Goal: Navigation & Orientation: Find specific page/section

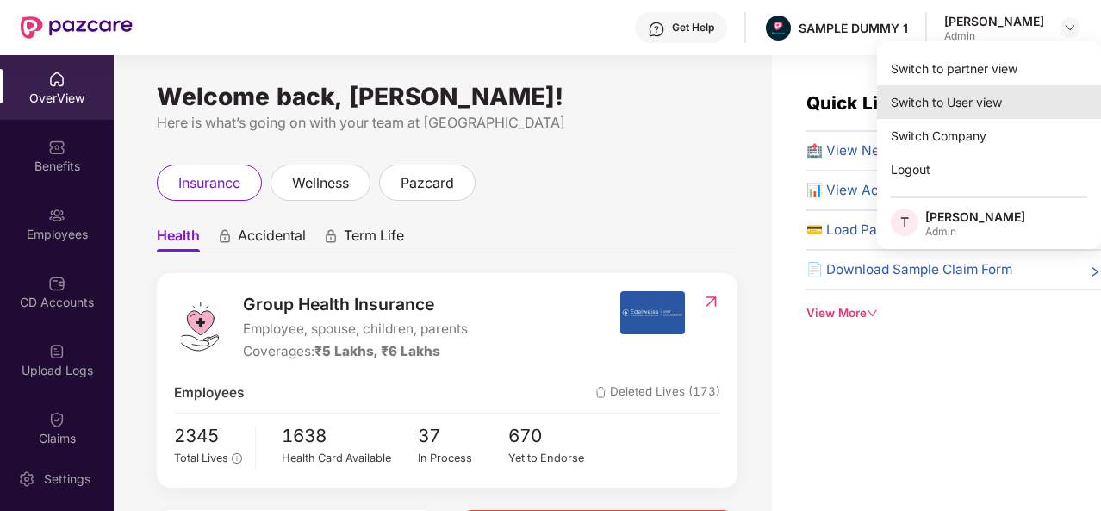
click at [983, 99] on div "Switch to User view" at bounding box center [989, 102] width 224 height 34
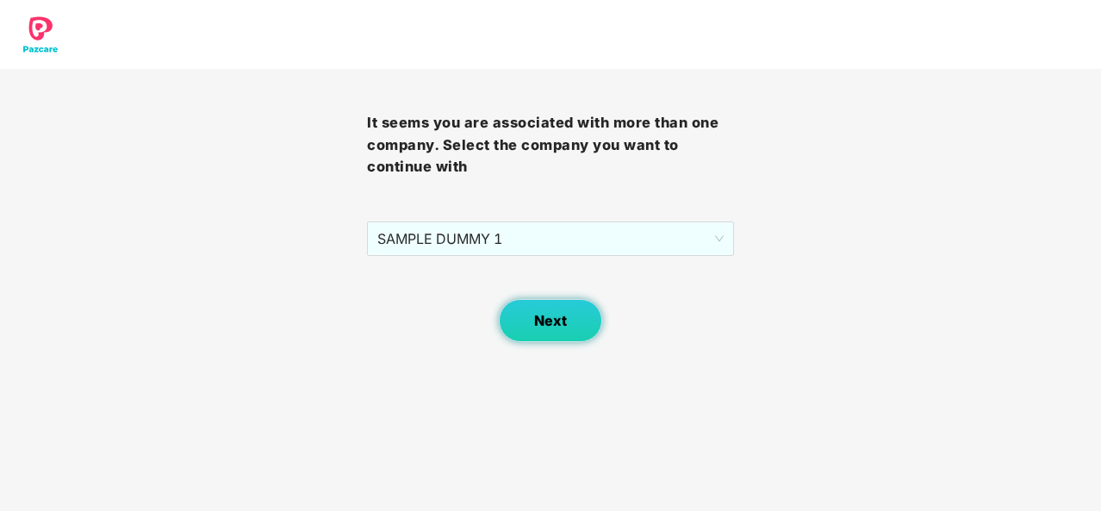
click at [563, 304] on button "Next" at bounding box center [550, 320] width 103 height 43
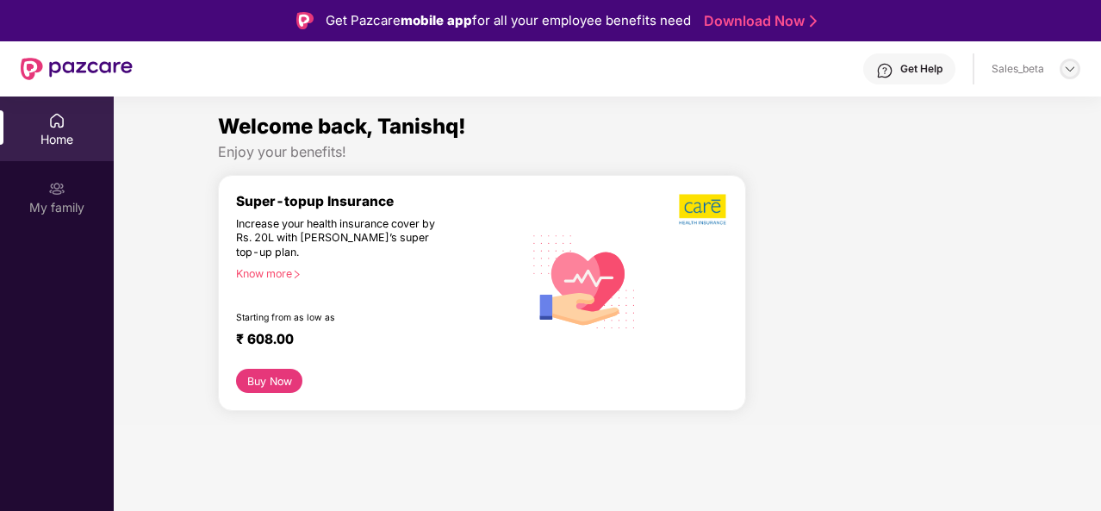
click at [1065, 69] on img at bounding box center [1070, 69] width 14 height 14
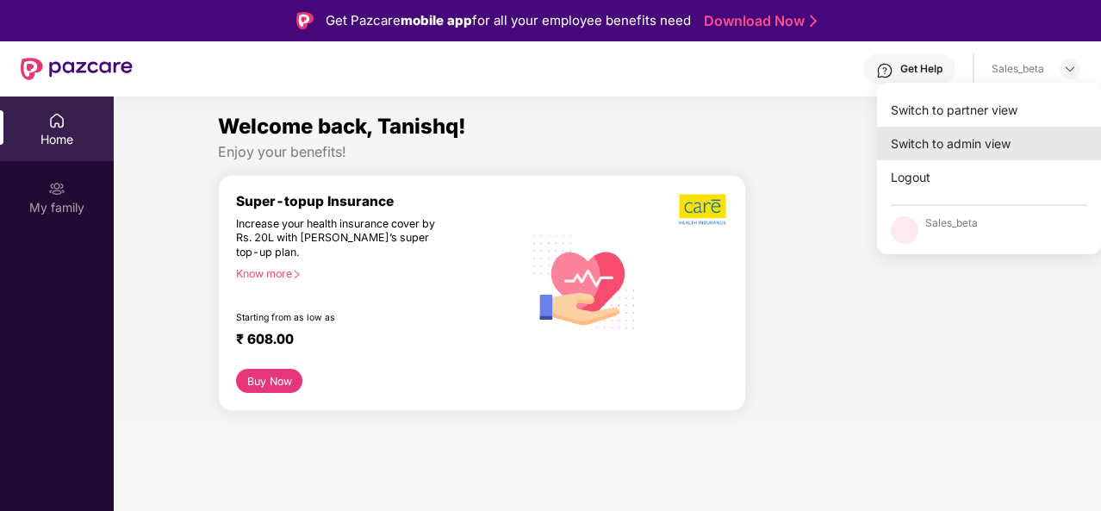
click at [973, 147] on div "Switch to admin view" at bounding box center [989, 144] width 224 height 34
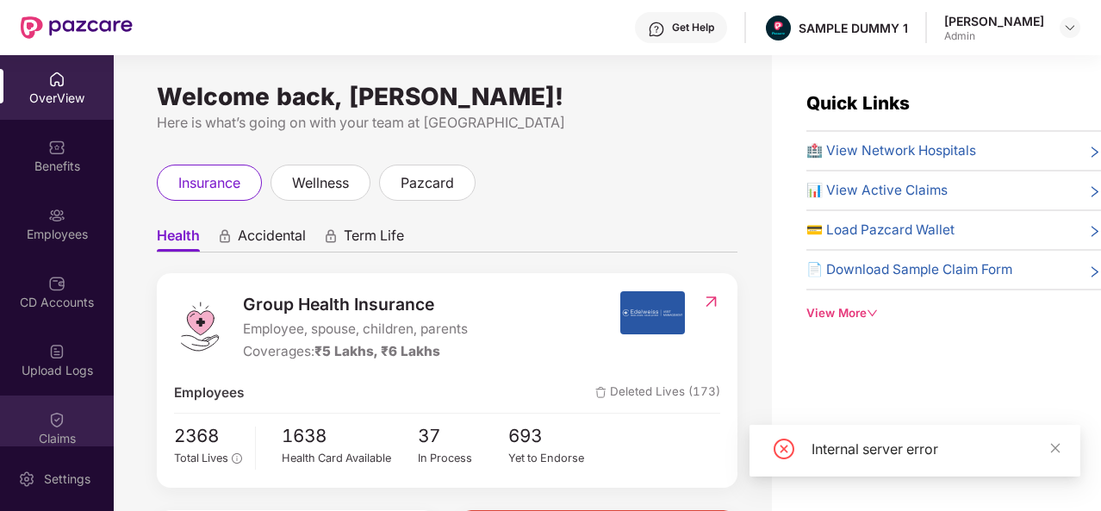
click at [64, 406] on div "Claims" at bounding box center [57, 427] width 114 height 65
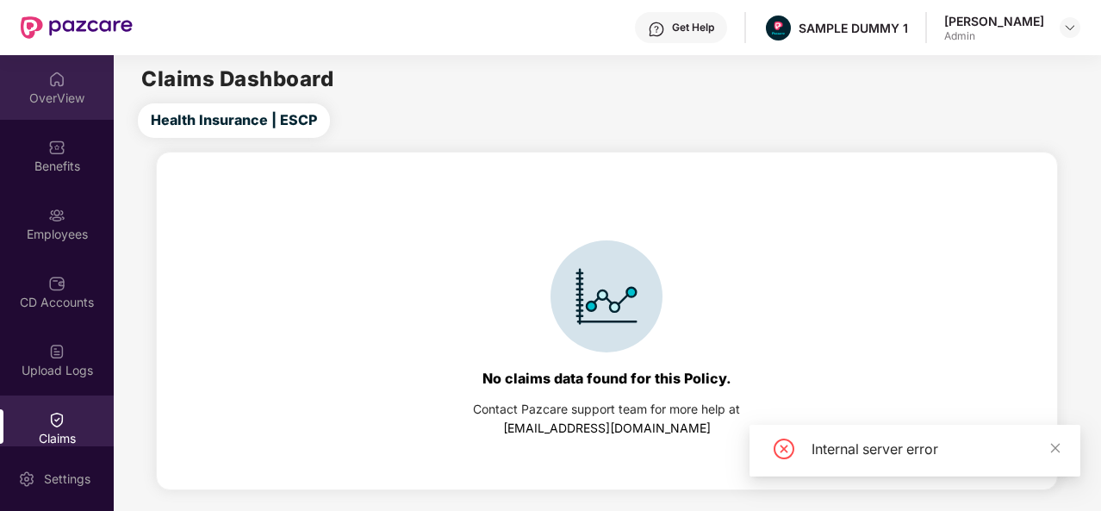
click at [83, 92] on div "OverView" at bounding box center [57, 98] width 114 height 17
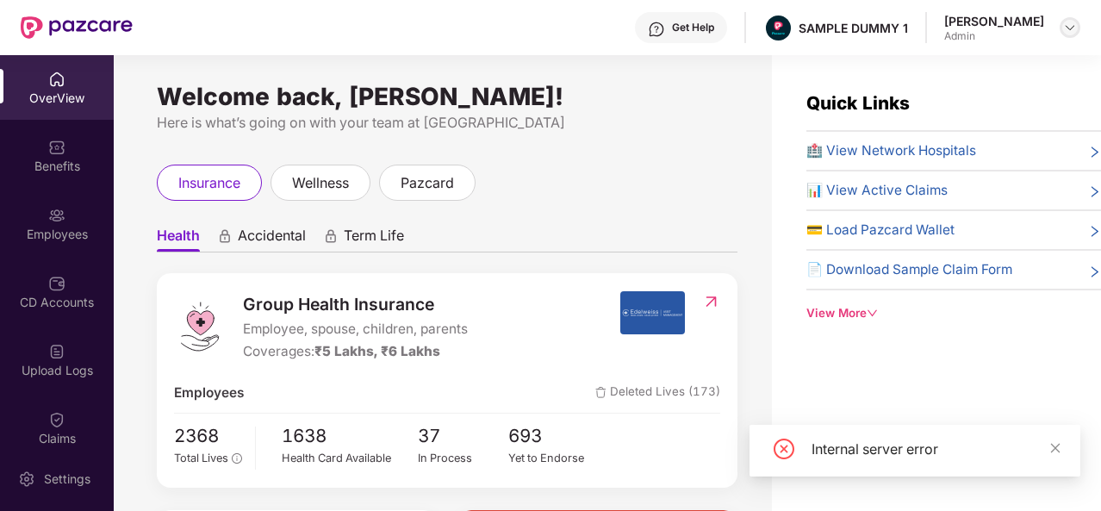
click at [1066, 24] on img at bounding box center [1070, 28] width 14 height 14
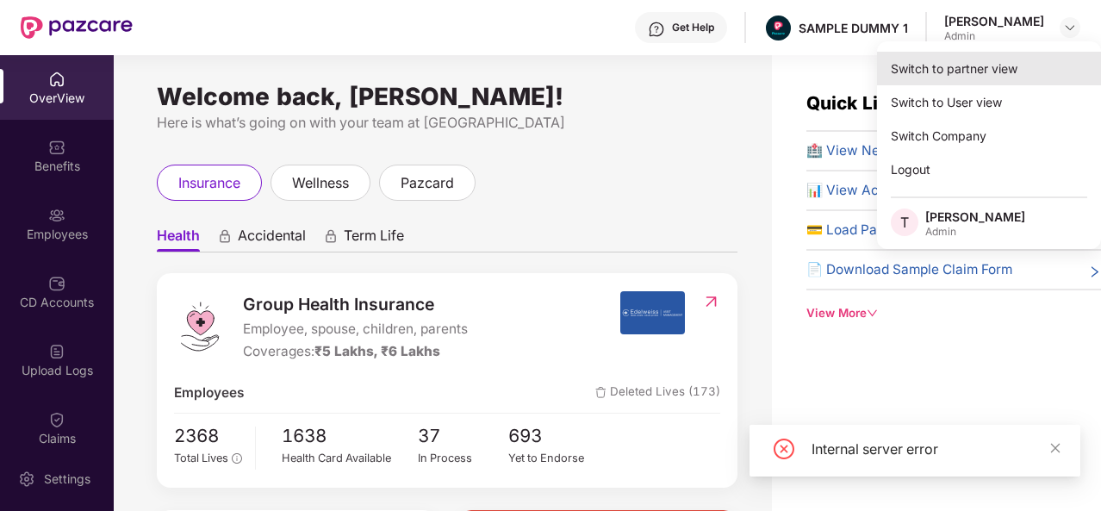
click at [1003, 71] on div "Switch to partner view" at bounding box center [989, 69] width 224 height 34
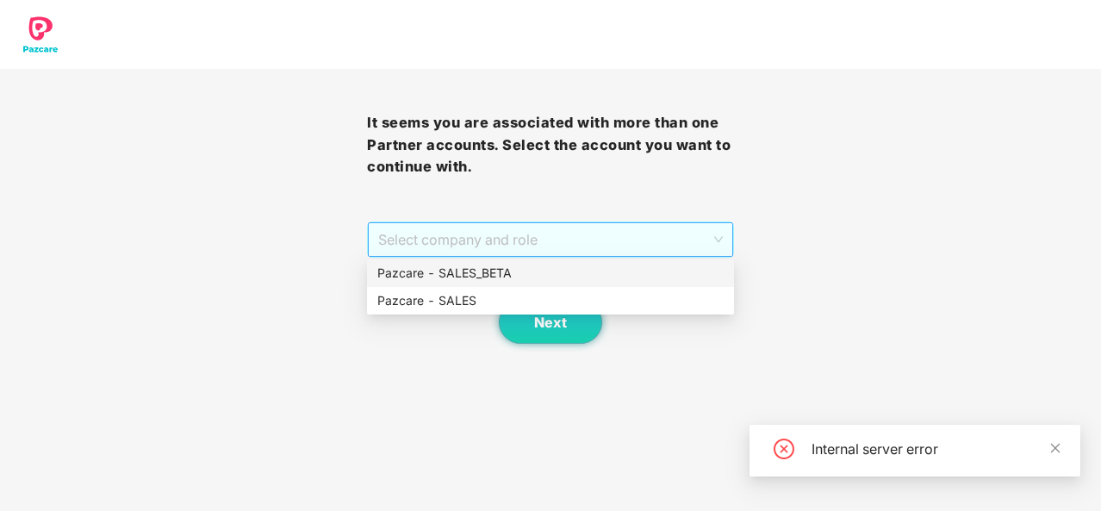
click at [671, 247] on span "Select company and role" at bounding box center [550, 239] width 345 height 33
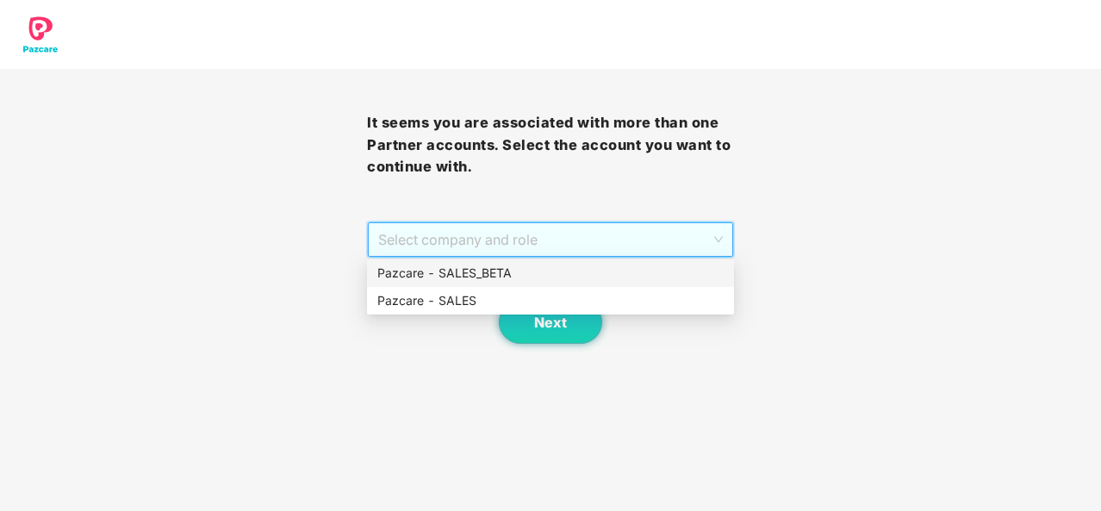
click at [488, 264] on div "Pazcare - SALES_BETA" at bounding box center [550, 273] width 346 height 19
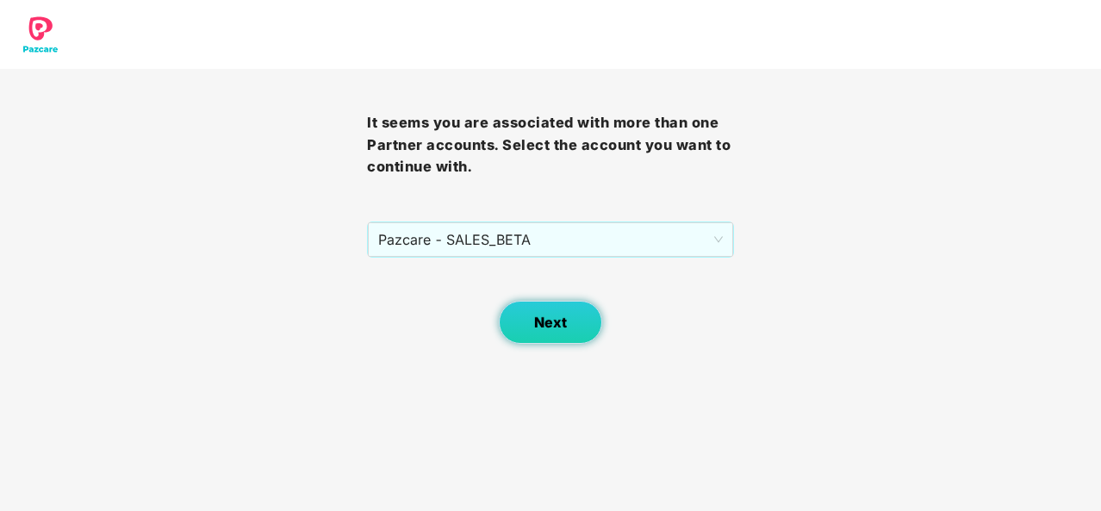
click at [538, 316] on span "Next" at bounding box center [550, 322] width 33 height 16
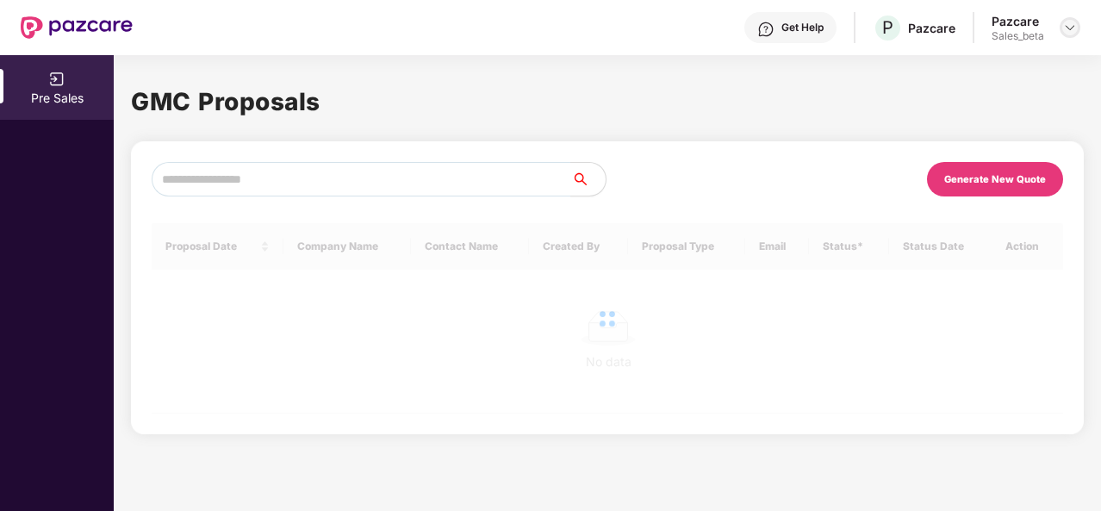
click at [1073, 20] on div at bounding box center [1069, 27] width 21 height 21
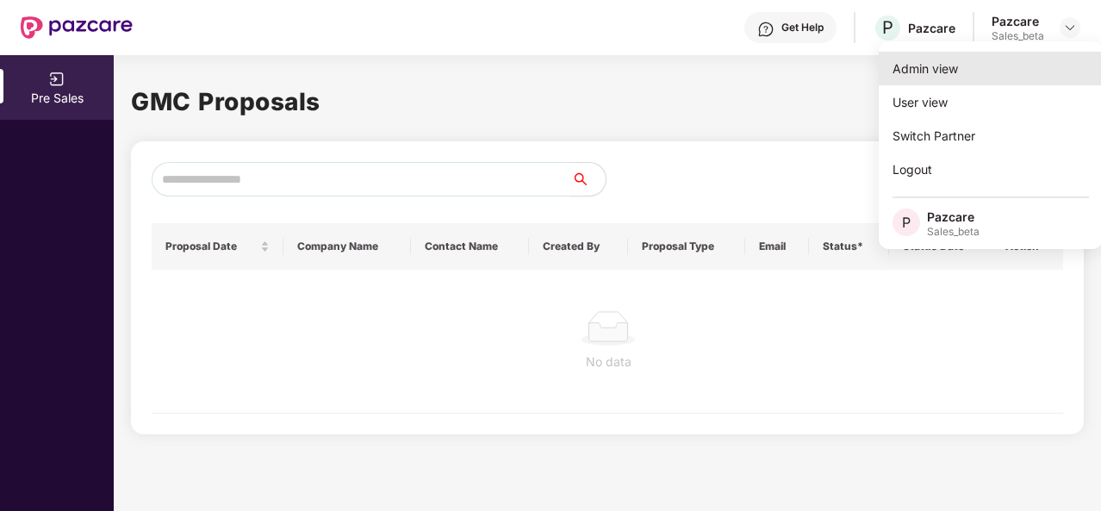
click at [948, 66] on div "Admin view" at bounding box center [991, 69] width 224 height 34
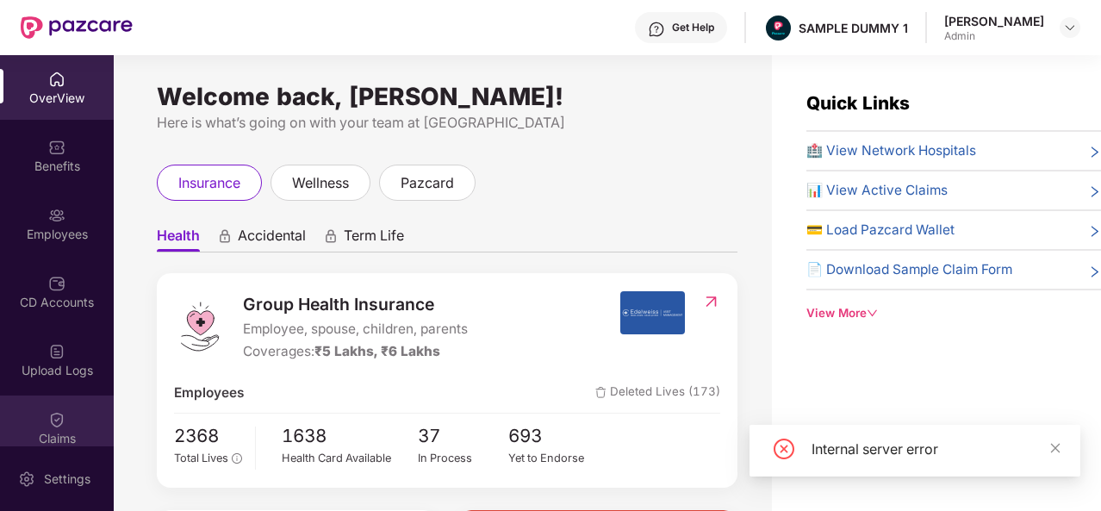
click at [84, 426] on div "Claims" at bounding box center [57, 427] width 114 height 65
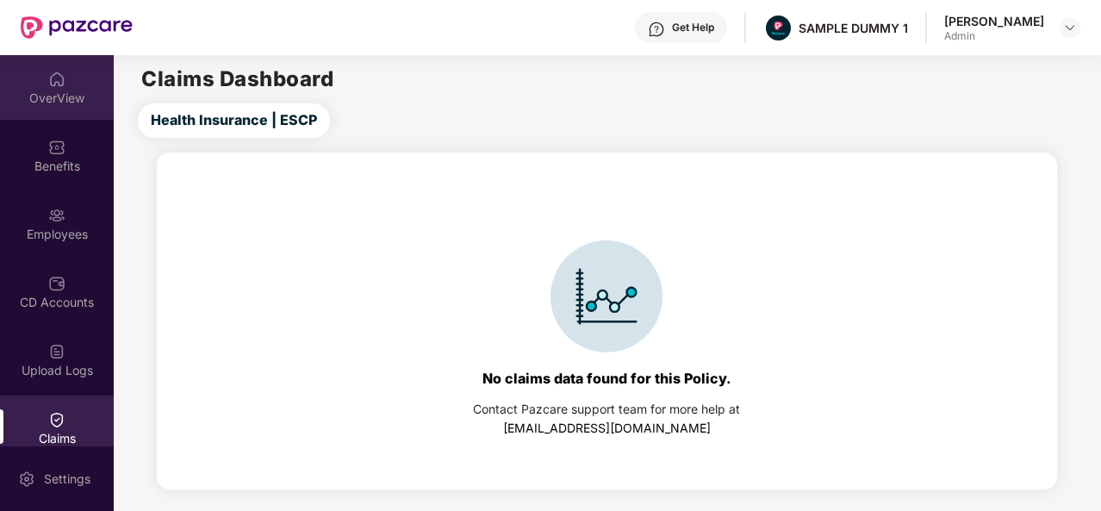
click at [48, 103] on div "OverView" at bounding box center [57, 98] width 114 height 17
